Goal: Task Accomplishment & Management: Manage account settings

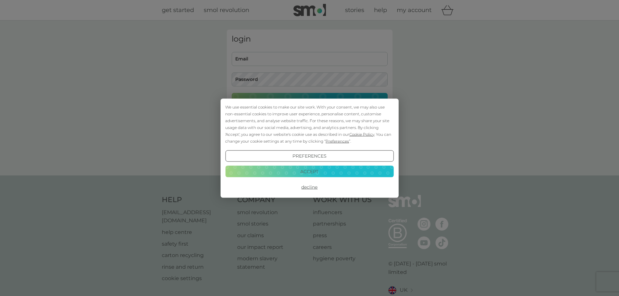
click at [322, 171] on button "Accept" at bounding box center [309, 172] width 168 height 12
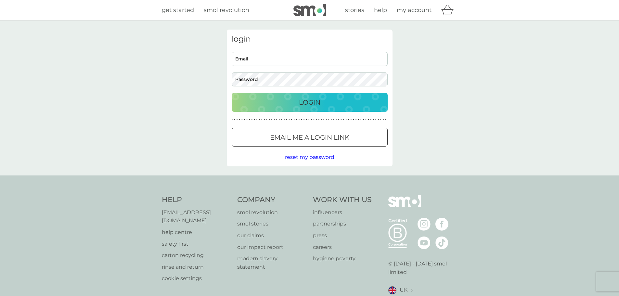
click at [292, 60] on input "Email" at bounding box center [310, 59] width 156 height 14
type input "[EMAIL_ADDRESS][DOMAIN_NAME]"
click at [319, 105] on p "Login" at bounding box center [309, 102] width 21 height 10
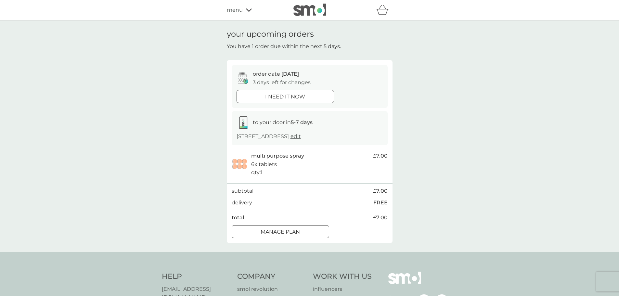
click at [285, 229] on div at bounding box center [280, 231] width 23 height 7
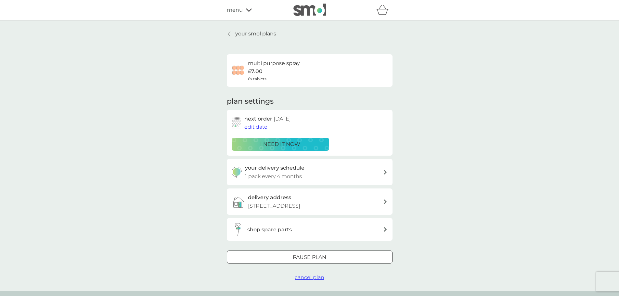
click at [314, 258] on div at bounding box center [309, 257] width 23 height 7
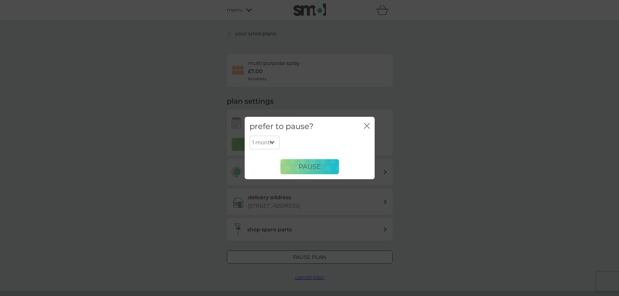
click at [268, 138] on select "1 month 2 months 3 months 4 months 5 months 6 months" at bounding box center [264, 143] width 30 height 14
select select "3"
click at [249, 136] on select "1 month 2 months 3 months 4 months 5 months 6 months" at bounding box center [264, 143] width 30 height 14
click at [303, 165] on span "Pause" at bounding box center [309, 167] width 22 height 8
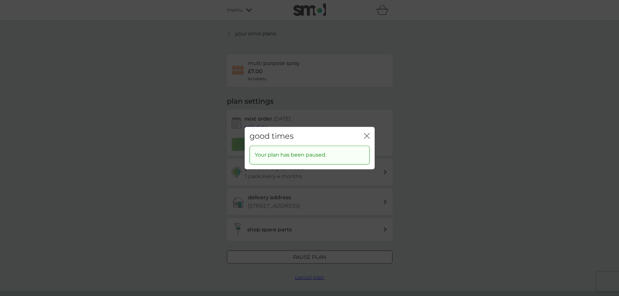
click at [366, 138] on icon "close" at bounding box center [367, 136] width 6 height 6
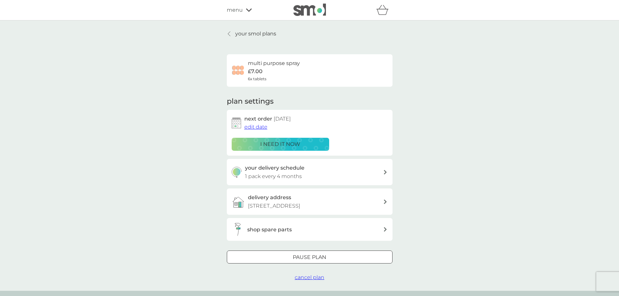
click at [259, 31] on p "your smol plans" at bounding box center [255, 34] width 41 height 8
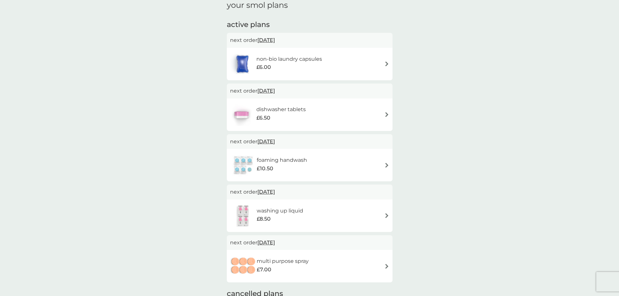
scroll to position [65, 0]
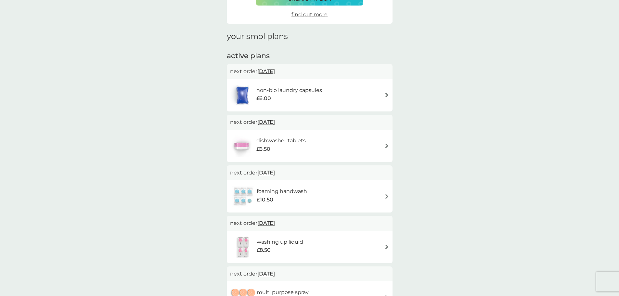
click at [289, 90] on h6 "non-bio laundry capsules" at bounding box center [289, 90] width 66 height 8
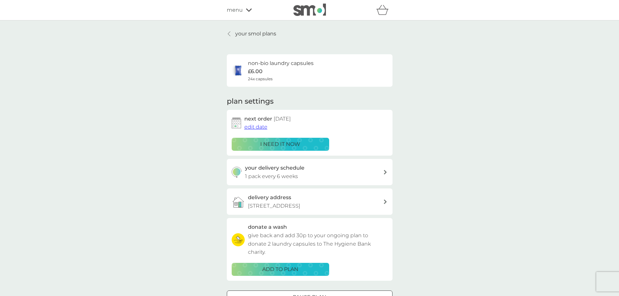
scroll to position [32, 0]
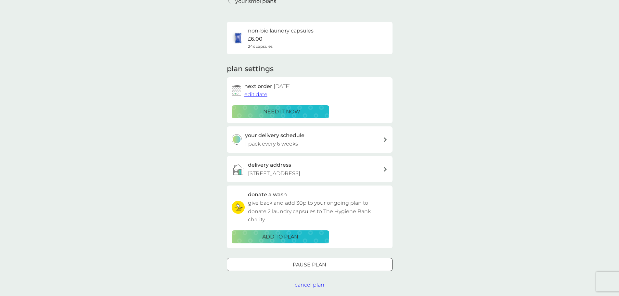
click at [298, 133] on h3 "your delivery schedule" at bounding box center [274, 135] width 59 height 8
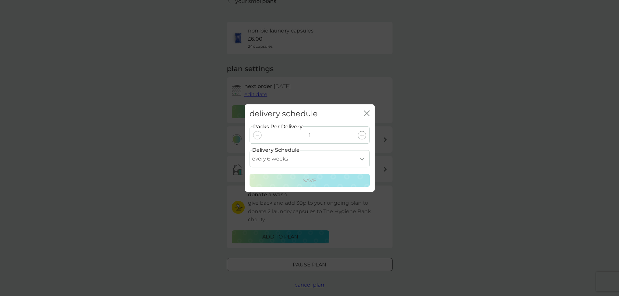
click at [352, 159] on select "every 1 week every 2 weeks every 3 weeks every 4 weeks every 5 weeks every 6 we…" at bounding box center [309, 158] width 120 height 17
select select "70"
click at [249, 150] on select "every 1 week every 2 weeks every 3 weeks every 4 weeks every 5 weeks every 6 we…" at bounding box center [309, 158] width 120 height 17
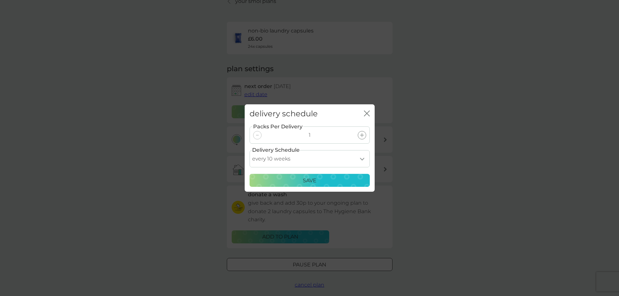
click at [310, 176] on p "Save" at bounding box center [310, 180] width 14 height 8
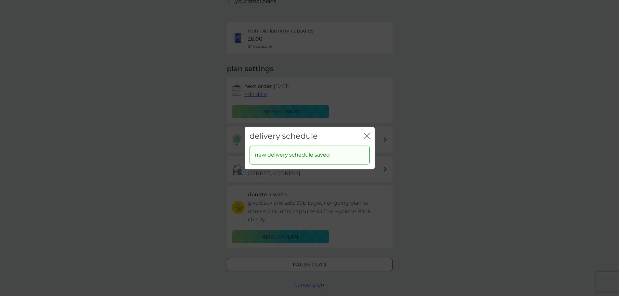
click at [366, 135] on g "close" at bounding box center [366, 135] width 5 height 5
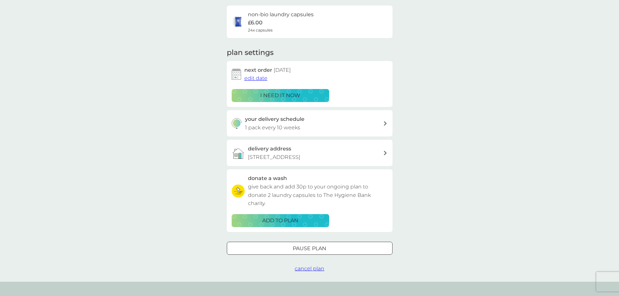
scroll to position [65, 0]
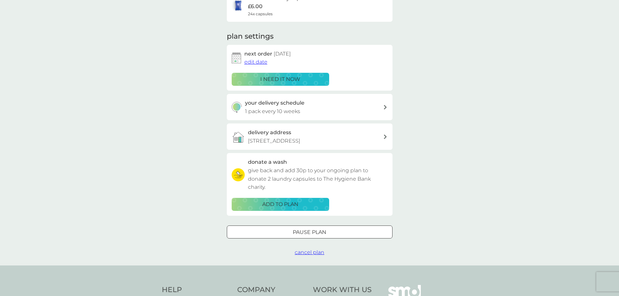
click at [255, 62] on span "edit date" at bounding box center [255, 62] width 23 height 6
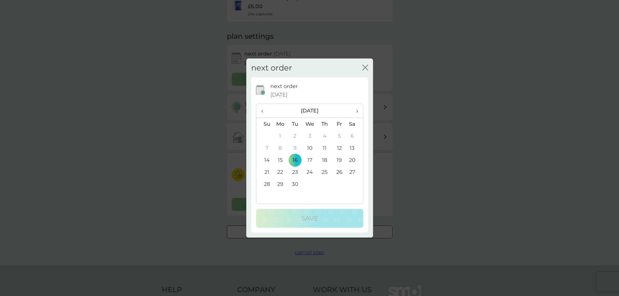
click at [296, 184] on td "30" at bounding box center [294, 184] width 15 height 12
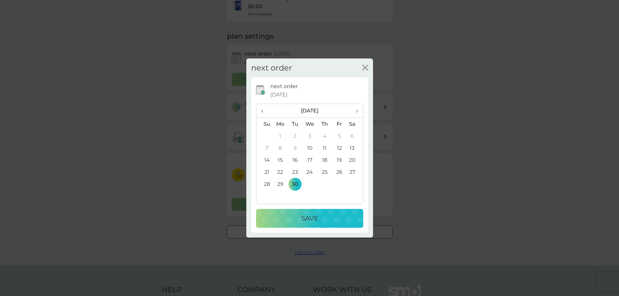
click at [304, 218] on p "Save" at bounding box center [309, 218] width 17 height 10
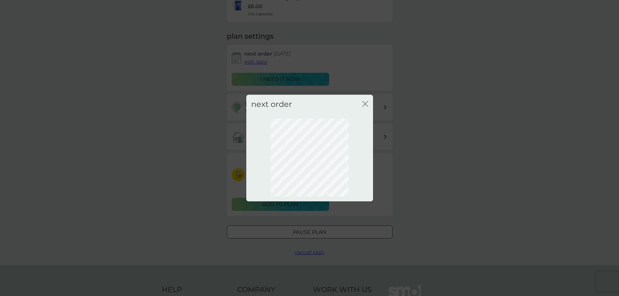
scroll to position [0, 0]
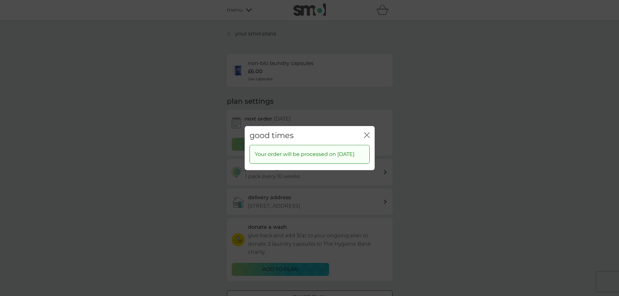
click at [367, 132] on icon "close" at bounding box center [367, 135] width 6 height 6
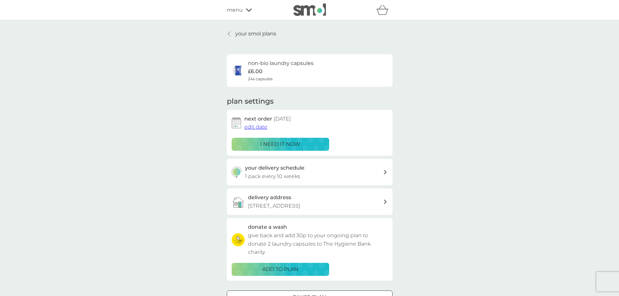
click at [250, 32] on p "your smol plans" at bounding box center [255, 34] width 41 height 8
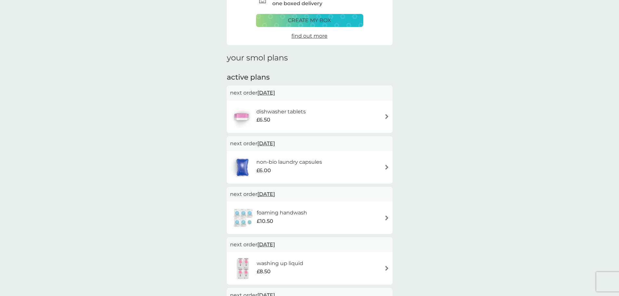
scroll to position [65, 0]
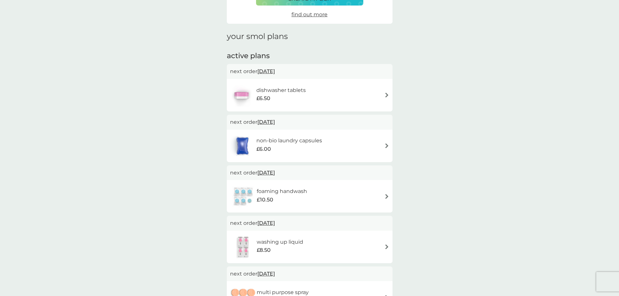
click at [294, 89] on h6 "dishwasher tablets" at bounding box center [280, 90] width 49 height 8
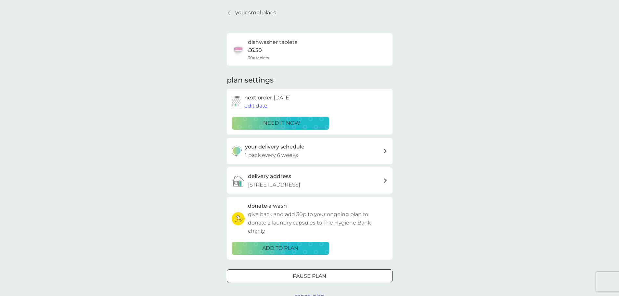
scroll to position [32, 0]
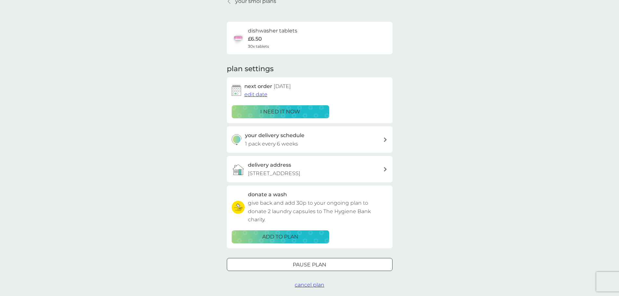
click at [317, 264] on div at bounding box center [317, 264] width 0 height 0
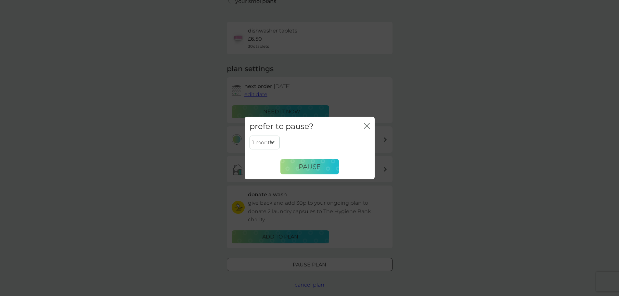
click at [271, 140] on select "1 month 2 months 3 months 4 months 5 months 6 months" at bounding box center [264, 143] width 30 height 14
select select "3"
click at [249, 136] on select "1 month 2 months 3 months 4 months 5 months 6 months" at bounding box center [264, 143] width 30 height 14
click at [309, 167] on span "Pause" at bounding box center [309, 167] width 22 height 8
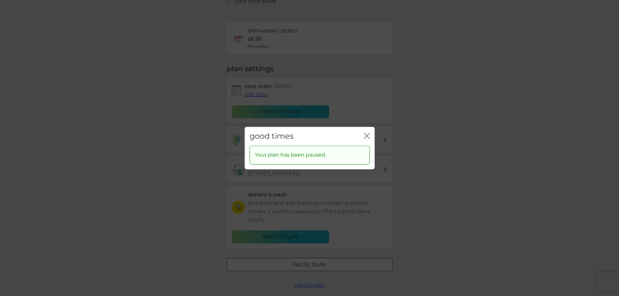
click at [368, 136] on icon "close" at bounding box center [367, 136] width 6 height 6
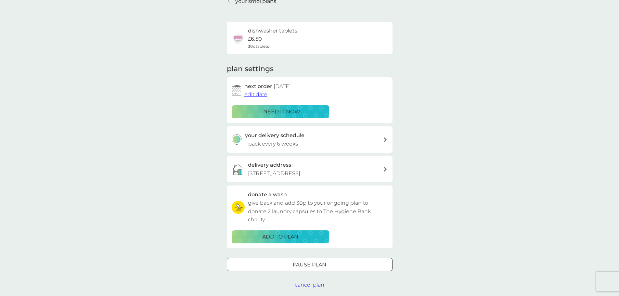
click at [278, 137] on h3 "your delivery schedule" at bounding box center [274, 135] width 59 height 8
select select "42"
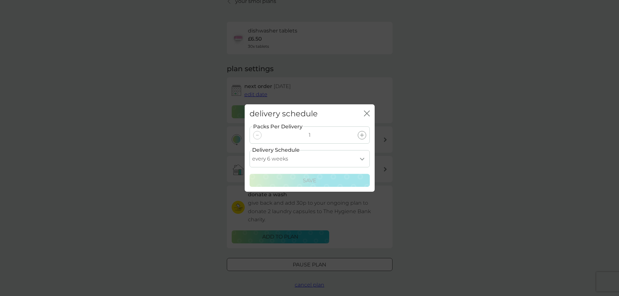
click at [368, 111] on icon "close" at bounding box center [367, 113] width 6 height 6
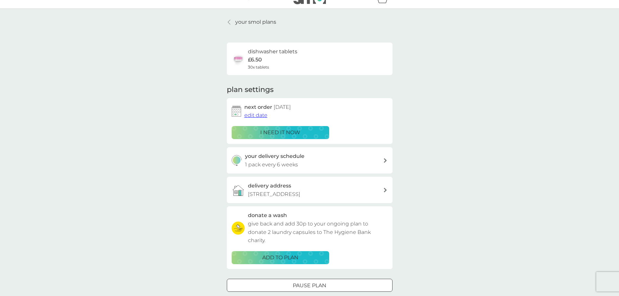
scroll to position [0, 0]
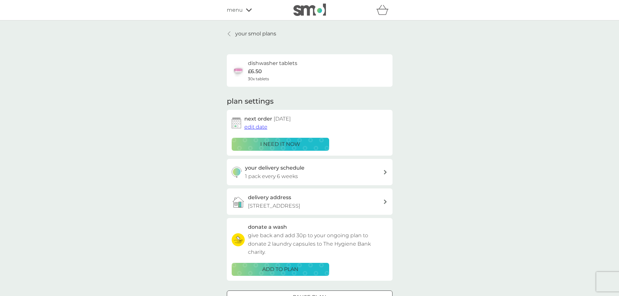
click at [241, 36] on p "your smol plans" at bounding box center [255, 34] width 41 height 8
